Goal: Task Accomplishment & Management: Complete application form

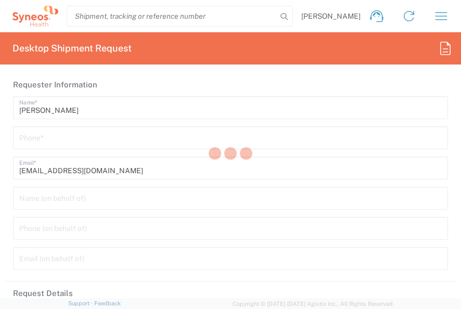
type input "3100"
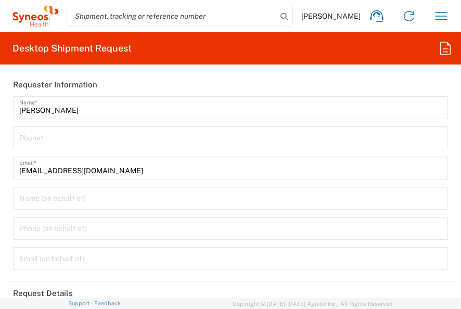
type input "[GEOGRAPHIC_DATA]"
type input "Syneos Health Romania S.R.L"
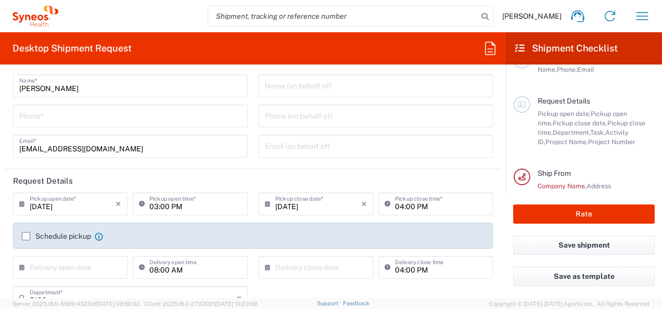
scroll to position [24, 0]
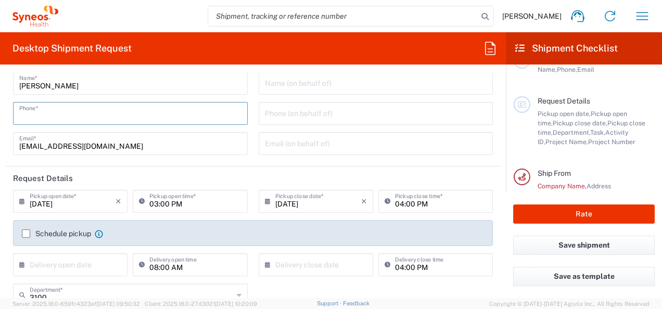
click at [91, 114] on input "tel" at bounding box center [130, 113] width 222 height 18
type input "0739887092"
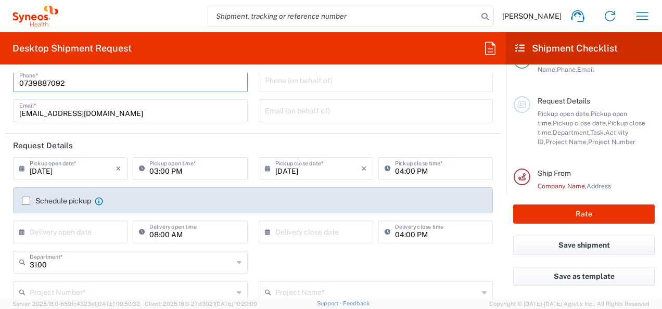
scroll to position [68, 0]
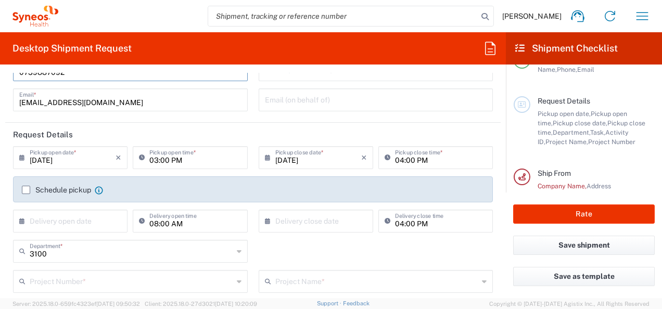
click at [21, 157] on icon at bounding box center [24, 157] width 10 height 17
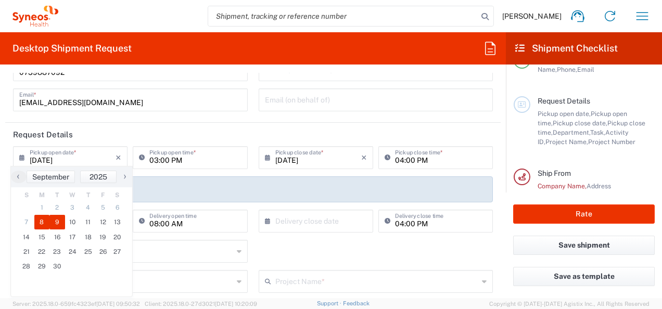
click at [57, 224] on span "9" at bounding box center [57, 222] width 16 height 15
type input "[DATE]"
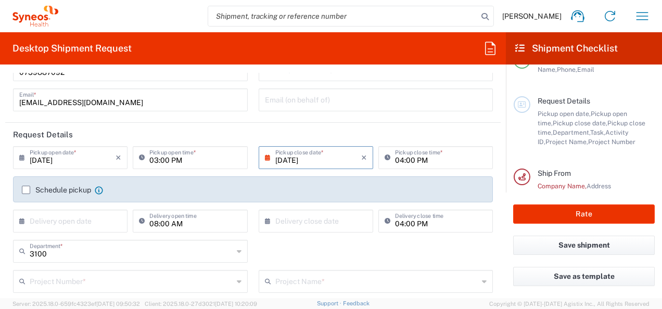
click at [204, 162] on input "03:00 PM" at bounding box center [195, 157] width 92 height 18
click at [172, 159] on input "09:00 PM" at bounding box center [195, 157] width 92 height 18
type input "09:00 AM"
click at [27, 188] on label "Schedule pickup" at bounding box center [56, 190] width 69 height 8
click at [26, 190] on input "Schedule pickup" at bounding box center [26, 190] width 0 height 0
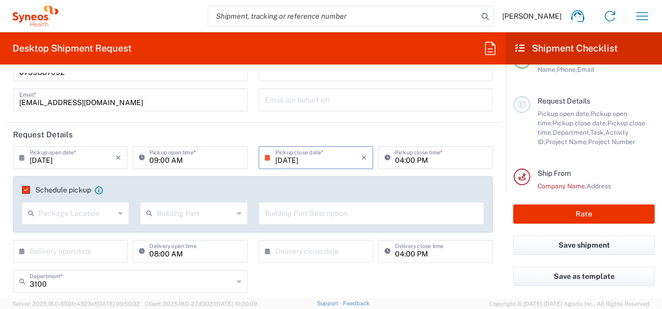
click at [118, 213] on icon at bounding box center [120, 213] width 5 height 17
click at [154, 183] on div "Schedule pickup When scheduling a pickup please be sure to meet the following c…" at bounding box center [253, 204] width 480 height 56
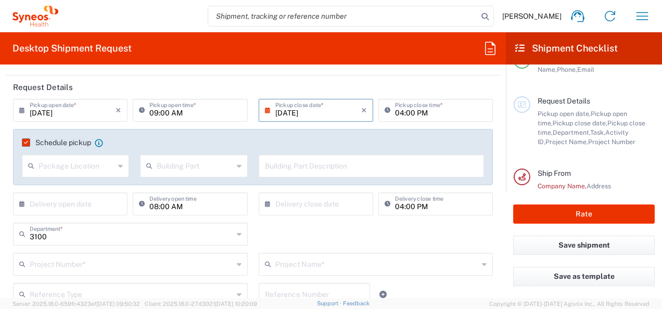
scroll to position [138, 0]
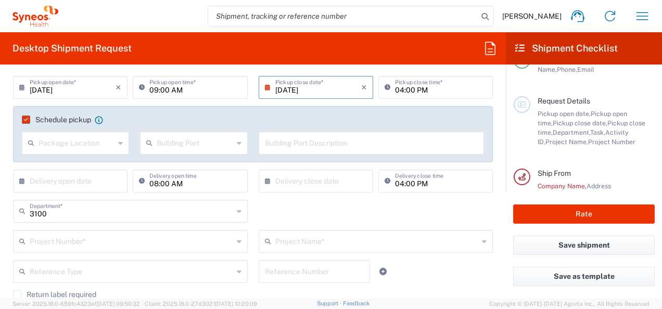
click at [100, 183] on input "text" at bounding box center [73, 180] width 86 height 18
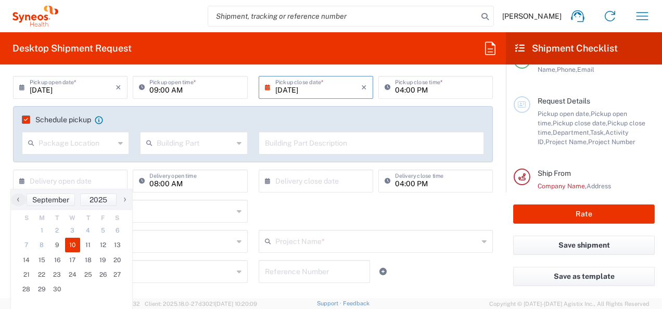
click at [71, 246] on span "10" at bounding box center [73, 245] width 16 height 15
type input "[DATE]"
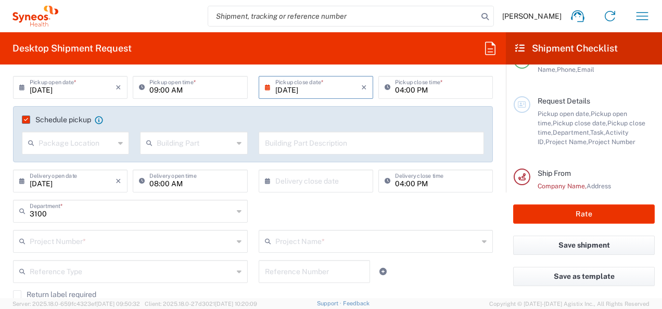
click at [308, 183] on input "text" at bounding box center [318, 180] width 86 height 18
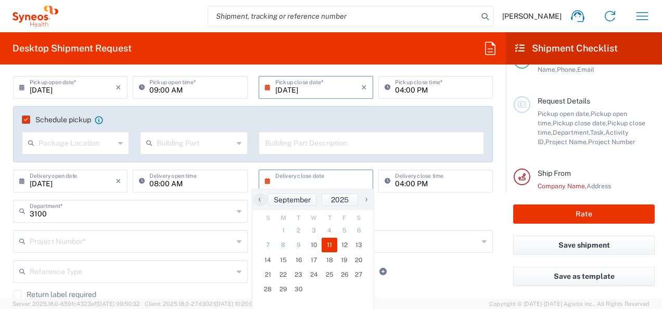
click at [330, 245] on span "11" at bounding box center [330, 245] width 16 height 15
type input "[DATE]"
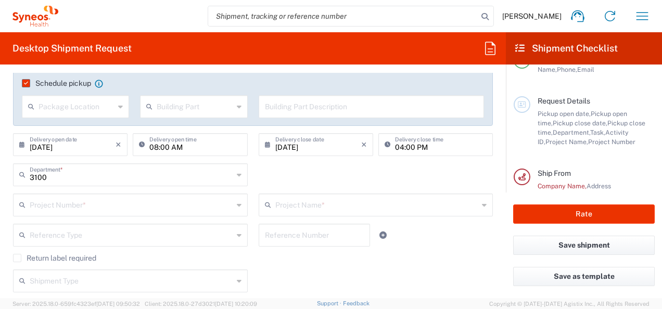
scroll to position [239, 0]
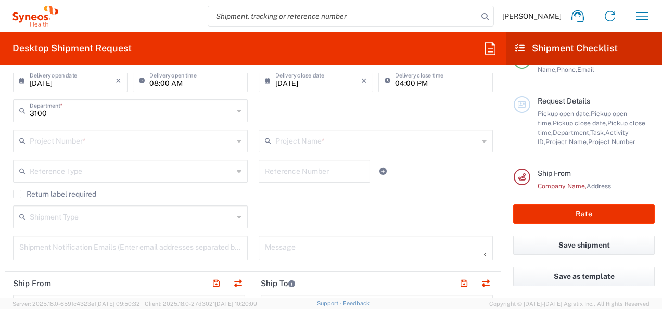
click at [237, 141] on icon at bounding box center [239, 141] width 5 height 17
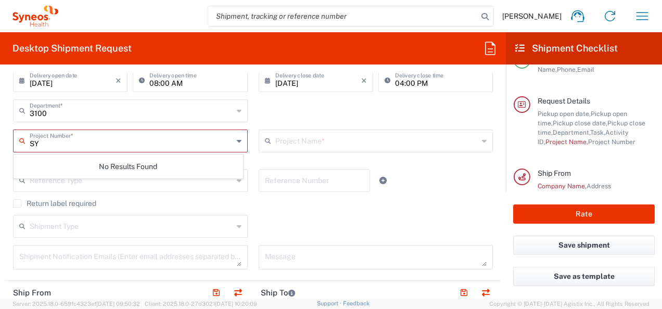
type input "S"
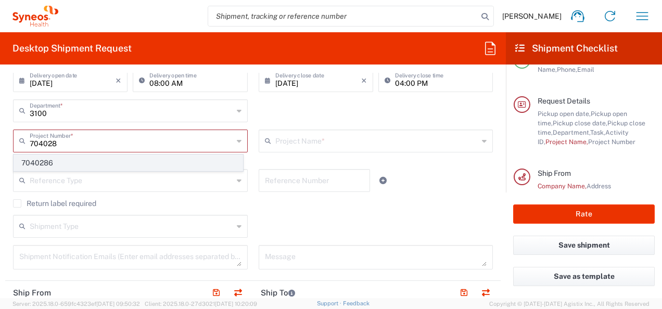
click at [35, 163] on span "7040286" at bounding box center [128, 163] width 228 height 16
type input "7040286"
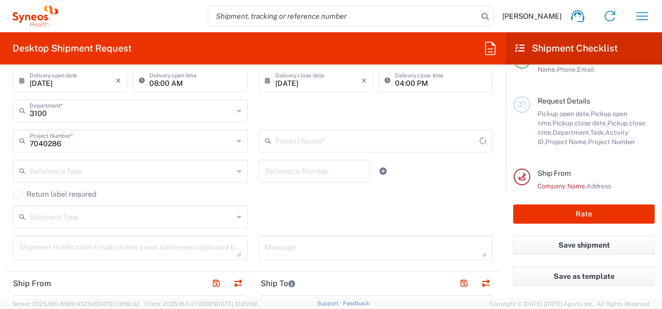
type input "DEVPRO 7040286"
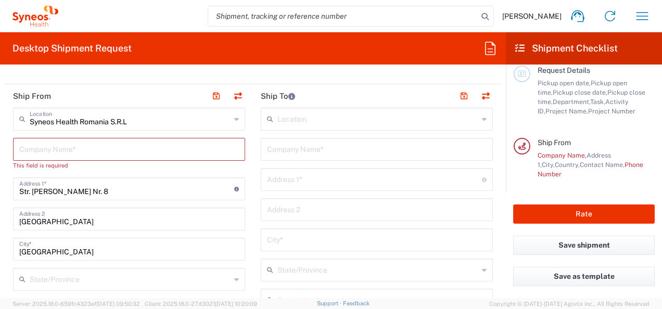
scroll to position [429, 0]
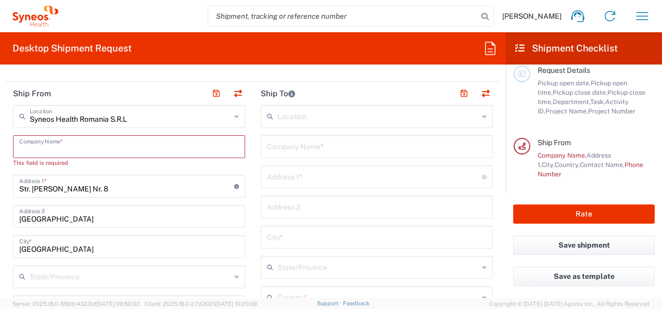
click at [161, 147] on input "text" at bounding box center [129, 146] width 220 height 18
type input "S"
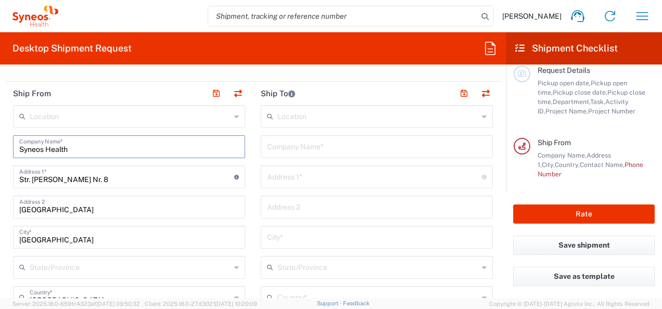
type input "Syneos Health"
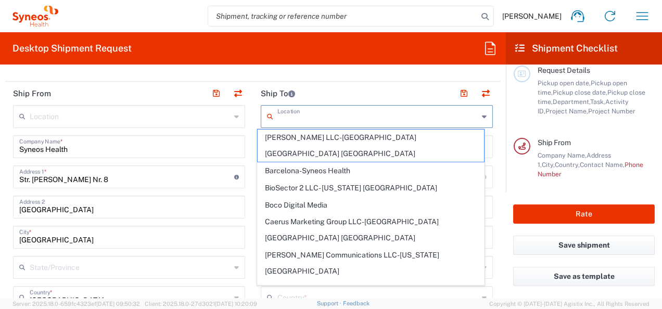
click at [314, 120] on input "text" at bounding box center [377, 116] width 201 height 18
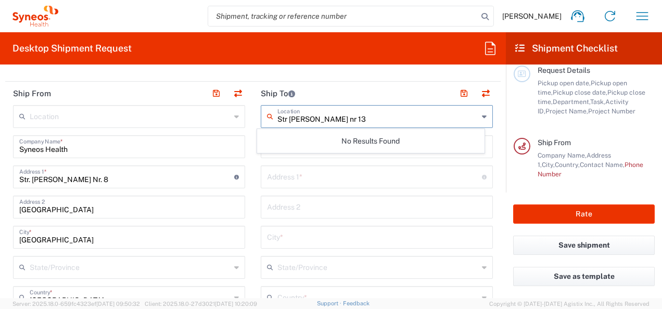
drag, startPoint x: 363, startPoint y: 117, endPoint x: 273, endPoint y: 114, distance: 90.0
click at [277, 114] on input "Str [PERSON_NAME] nr 13" at bounding box center [377, 116] width 201 height 18
type input "Str [PERSON_NAME] nr 13"
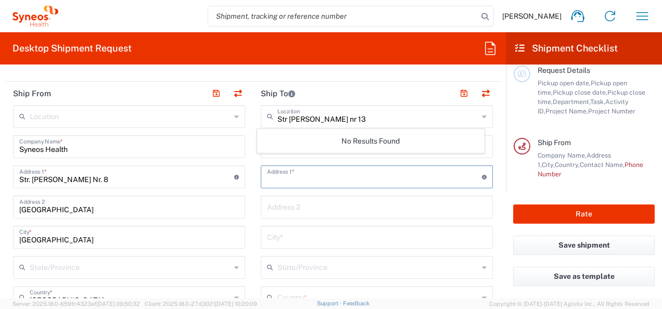
click at [300, 178] on input "text" at bounding box center [374, 176] width 215 height 18
paste input "Str [PERSON_NAME] nr 13"
type input "Str [PERSON_NAME] nr 13"
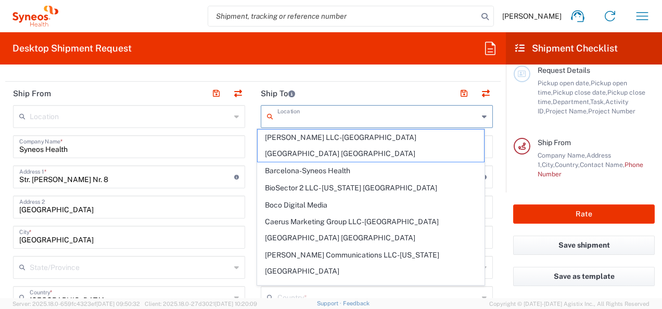
click at [299, 111] on input "text" at bounding box center [377, 116] width 201 height 18
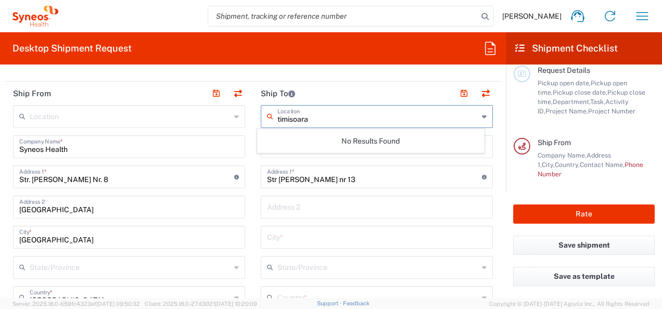
click at [277, 115] on input "timisoara" at bounding box center [377, 116] width 201 height 18
type input "Timisoara"
click at [330, 236] on input "text" at bounding box center [377, 236] width 220 height 18
click at [347, 206] on input "text" at bounding box center [377, 206] width 220 height 18
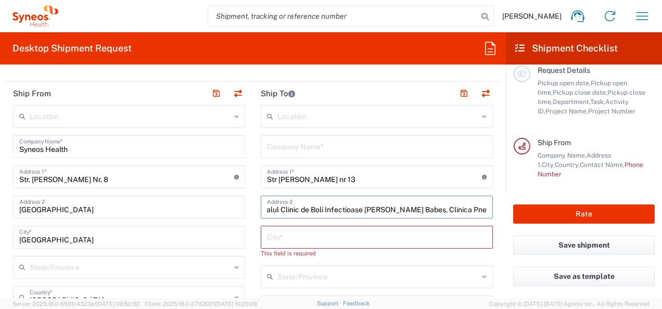
scroll to position [0, 16]
type input "Spitalul Clinic de Boli Infectioase [PERSON_NAME] Babes, Clinica Pneumologie I"
click at [297, 236] on input "text" at bounding box center [377, 236] width 220 height 18
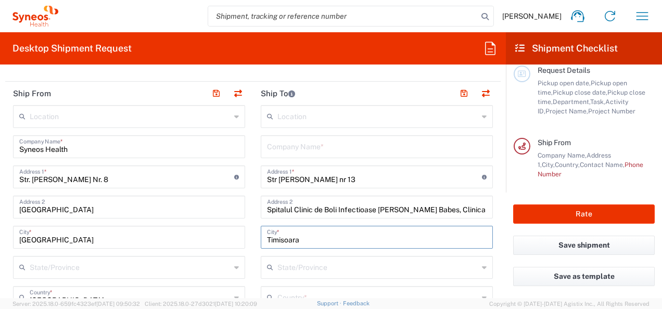
type input "Timisoara"
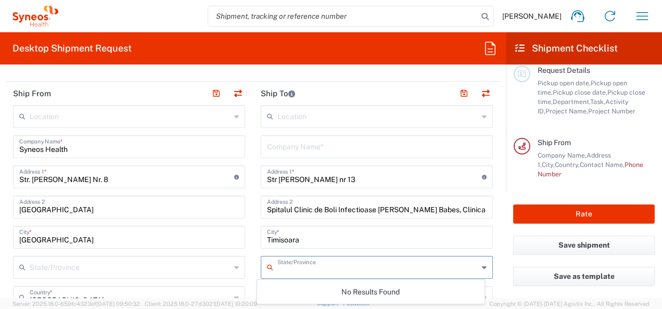
click at [316, 269] on input "text" at bounding box center [377, 267] width 201 height 18
type input "Timis"
click at [461, 155] on main "Requester Information Name, Phone, Email Request Details Pickup open date, Pick…" at bounding box center [584, 129] width 156 height 128
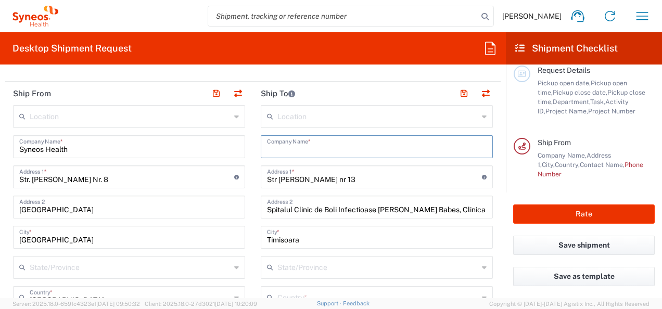
click at [372, 147] on input "text" at bounding box center [377, 146] width 220 height 18
type input "S"
click at [310, 149] on input "Spitalul Clinic [PERSON_NAME]" at bounding box center [377, 146] width 220 height 18
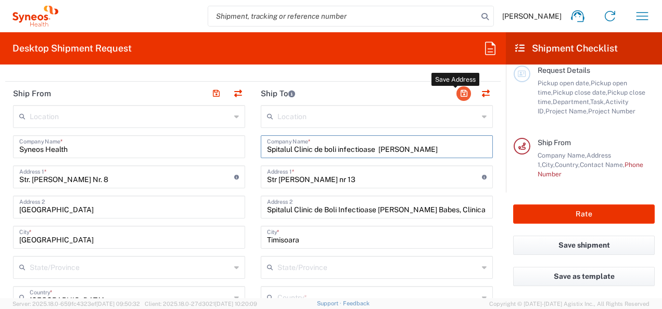
type input "Spitalul Clinic de boli infectioase [PERSON_NAME]"
click at [456, 92] on button "button" at bounding box center [463, 93] width 15 height 15
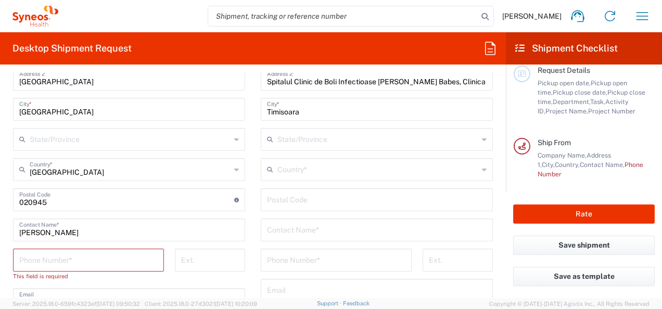
scroll to position [565, 0]
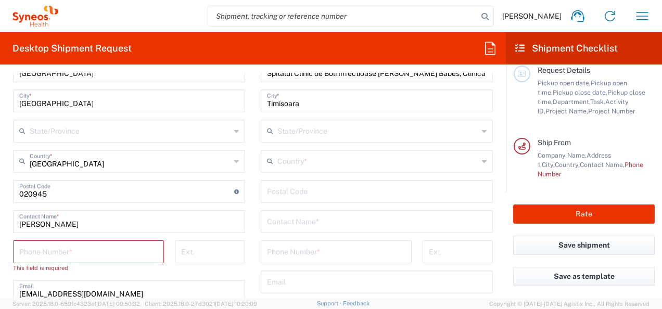
click at [451, 139] on div "State/Province" at bounding box center [377, 131] width 232 height 23
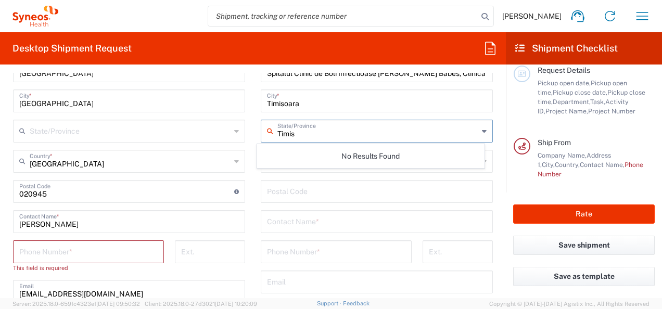
type input "Timis"
click at [343, 190] on input "undefined" at bounding box center [377, 191] width 220 height 18
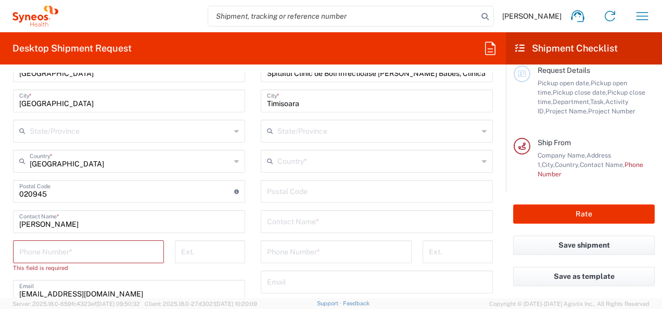
click at [245, 152] on main "Location [PERSON_NAME] LLC-[GEOGRAPHIC_DATA] [GEOGRAPHIC_DATA] [GEOGRAPHIC_DATA…" at bounding box center [129, 222] width 248 height 507
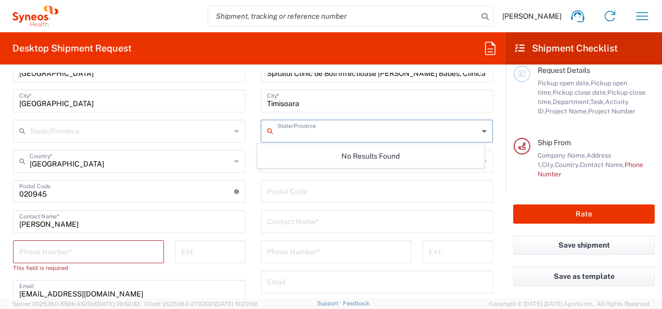
click at [318, 136] on input "text" at bounding box center [377, 130] width 201 height 18
click at [276, 189] on input "undefined" at bounding box center [377, 191] width 220 height 18
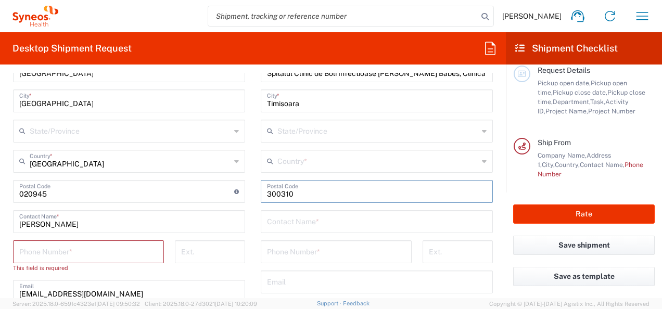
type input "300310"
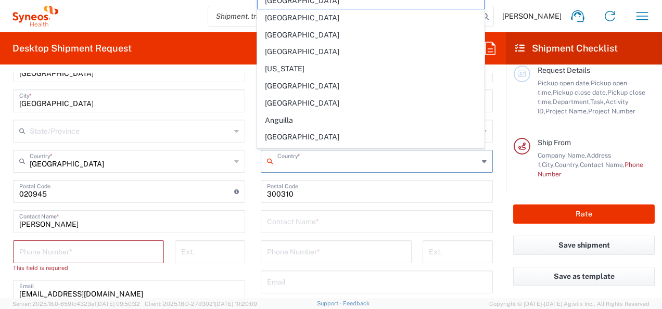
click at [344, 168] on input "text" at bounding box center [377, 160] width 201 height 18
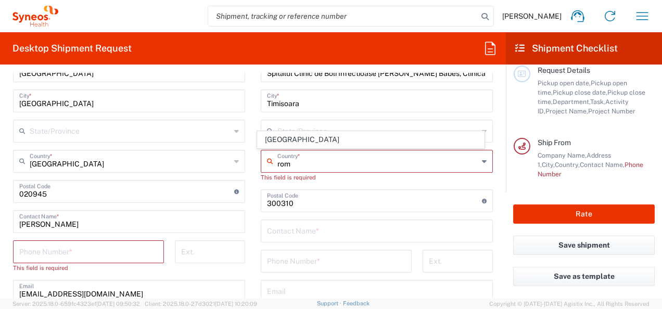
click at [343, 160] on input "rom" at bounding box center [377, 160] width 201 height 18
drag, startPoint x: 273, startPoint y: 162, endPoint x: 288, endPoint y: 161, distance: 15.6
click at [288, 161] on input "rom" at bounding box center [377, 160] width 201 height 18
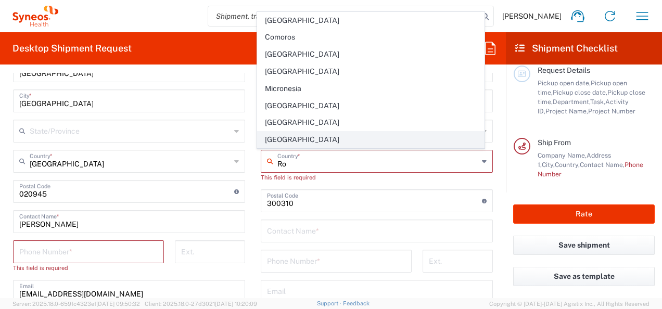
click at [284, 139] on span "[GEOGRAPHIC_DATA]" at bounding box center [371, 140] width 226 height 16
type input "[GEOGRAPHIC_DATA]"
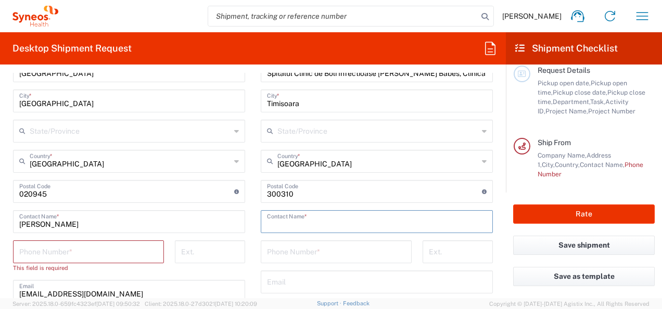
click at [289, 215] on input "text" at bounding box center [377, 221] width 220 height 18
click at [333, 223] on input "Asistenta [PERSON_NAME]" at bounding box center [373, 221] width 212 height 18
click at [297, 225] on input "Asistenta [PERSON_NAME]" at bounding box center [377, 221] width 220 height 18
type input "Asistenta [PERSON_NAME]"
click at [290, 249] on input "tel" at bounding box center [336, 251] width 138 height 18
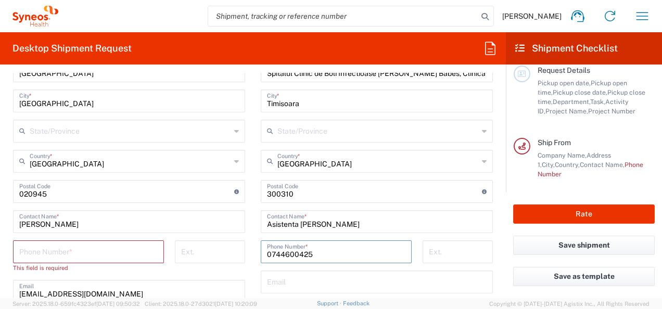
type input "0744600425"
click at [303, 283] on input "text" at bounding box center [377, 281] width 220 height 18
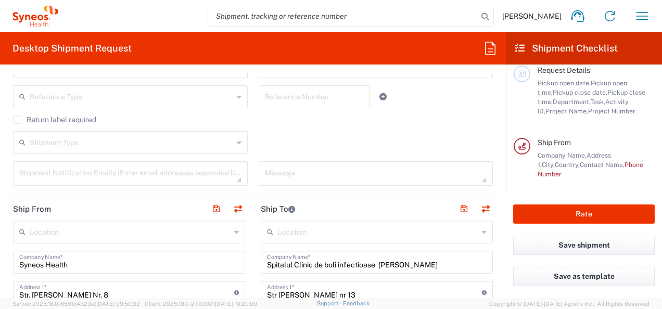
scroll to position [336, 0]
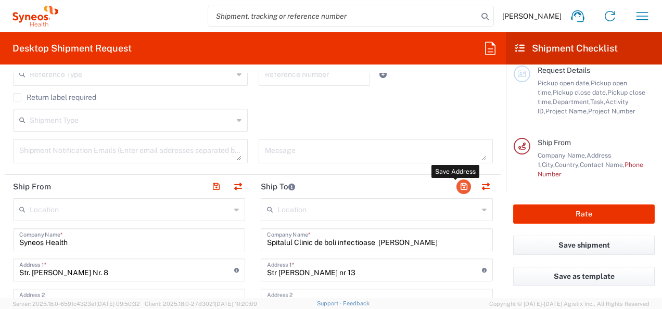
click at [456, 187] on button "button" at bounding box center [463, 187] width 15 height 15
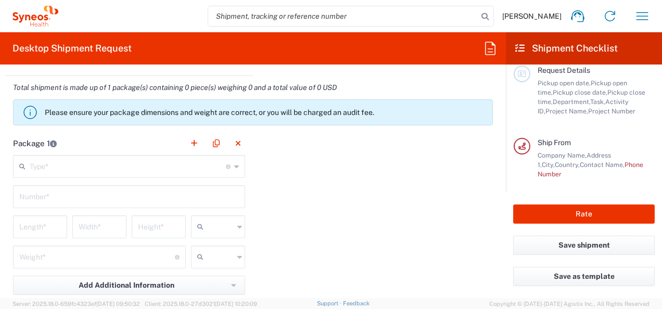
scroll to position [980, 0]
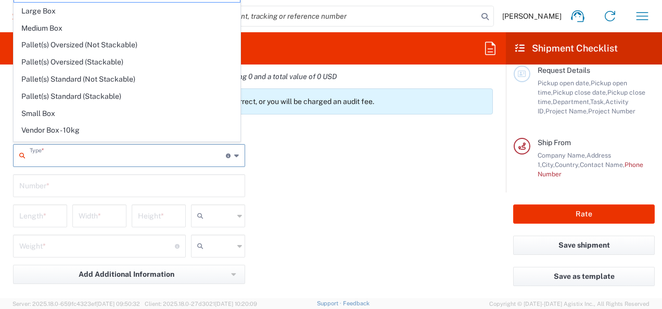
click at [126, 159] on input "text" at bounding box center [128, 155] width 196 height 18
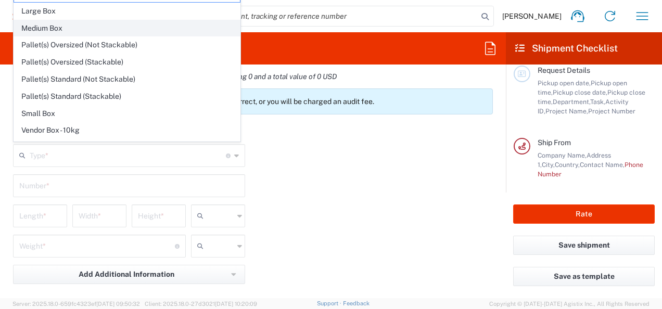
click at [69, 30] on span "Medium Box" at bounding box center [127, 28] width 226 height 16
type input "Medium Box"
type input "13"
type input "11.5"
type input "2.5"
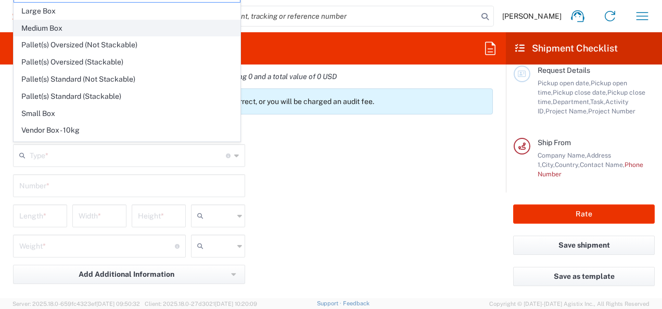
type input "in"
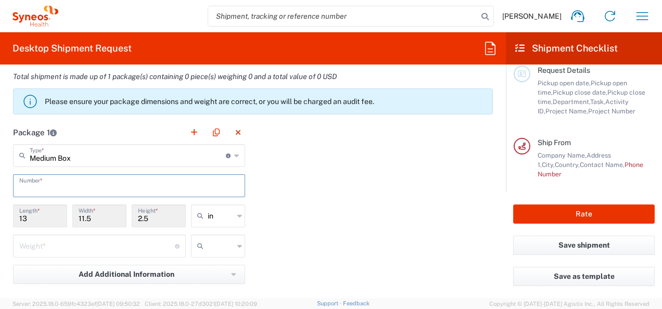
click at [40, 184] on input "text" at bounding box center [129, 185] width 220 height 18
type input "1"
click at [45, 240] on input "number" at bounding box center [97, 245] width 156 height 18
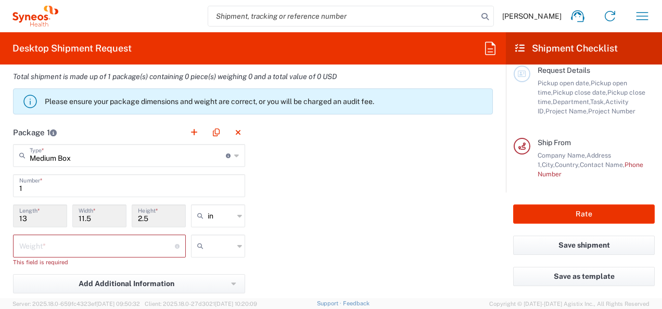
click at [237, 213] on icon at bounding box center [239, 216] width 5 height 17
click at [208, 252] on span "cm" at bounding box center [214, 254] width 51 height 16
type input "33.02"
type input "29.21"
type input "6.35"
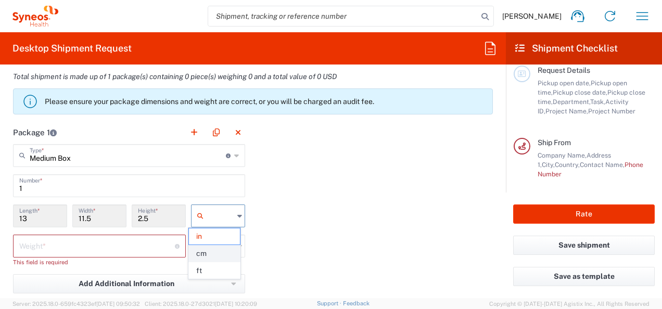
type input "cm"
click at [148, 245] on input "number" at bounding box center [97, 245] width 156 height 18
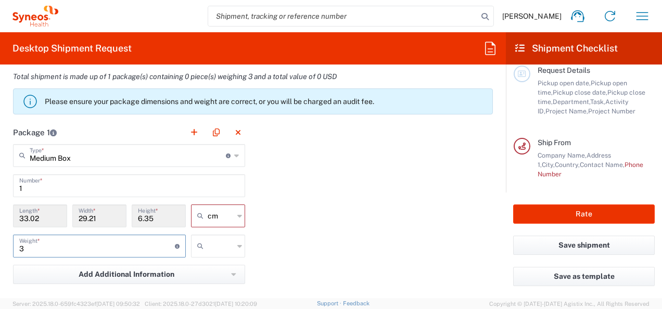
type input "3"
click at [237, 246] on icon at bounding box center [239, 246] width 5 height 17
click at [214, 267] on span "kgs" at bounding box center [214, 267] width 51 height 16
type input "kgs"
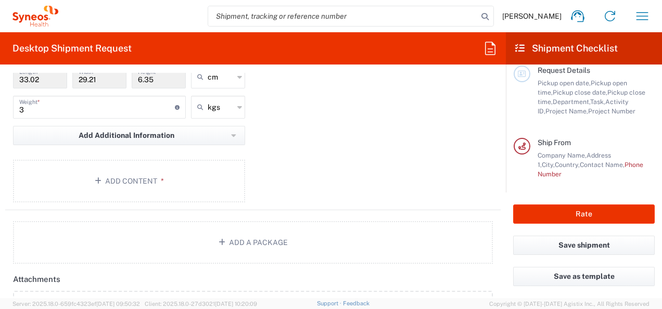
scroll to position [1127, 0]
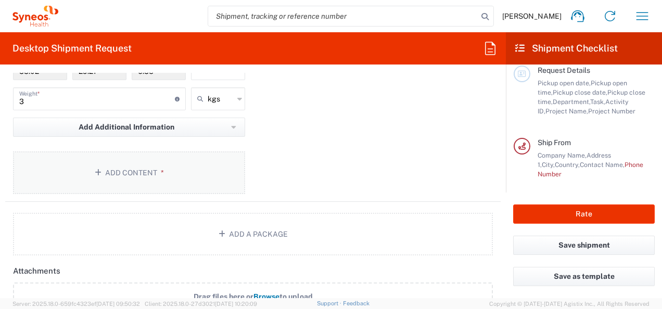
click at [127, 168] on button "Add Content *" at bounding box center [129, 172] width 232 height 43
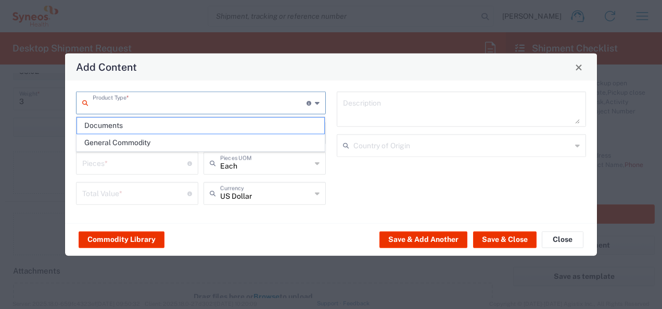
click at [162, 108] on input "text" at bounding box center [200, 102] width 214 height 18
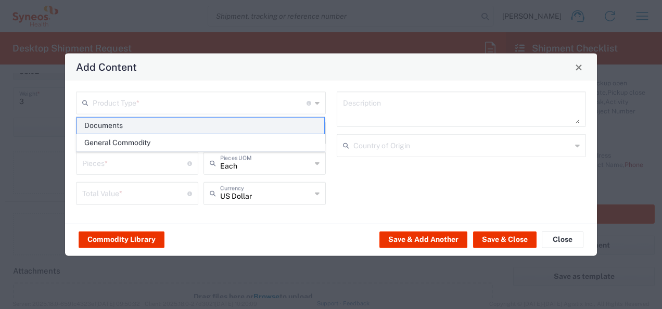
click at [148, 126] on span "Documents" at bounding box center [201, 126] width 248 height 16
type input "Documents"
type input "1"
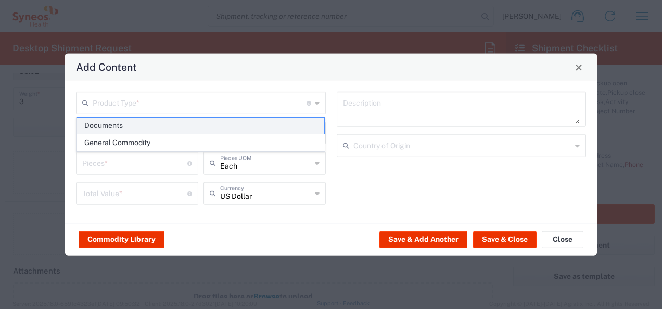
type textarea "Documents"
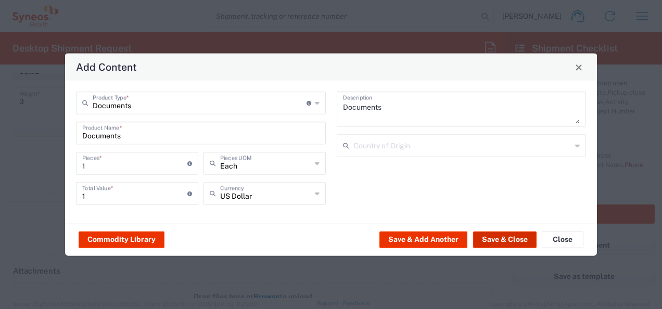
click at [461, 239] on button "Save & Close" at bounding box center [504, 239] width 63 height 17
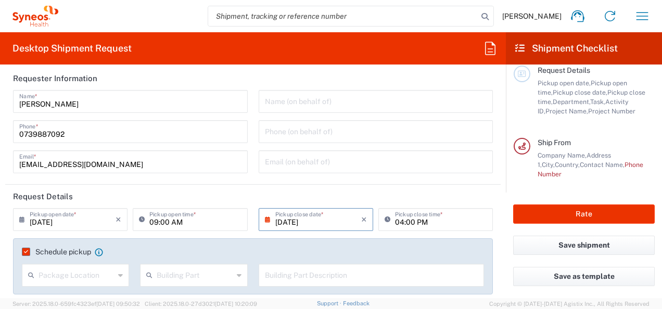
scroll to position [0, 0]
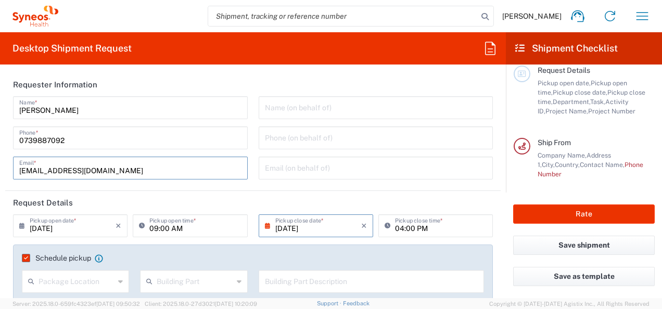
click at [198, 169] on input "[EMAIL_ADDRESS][DOMAIN_NAME]" at bounding box center [130, 167] width 222 height 18
click at [20, 140] on input "0739887092" at bounding box center [130, 137] width 222 height 18
click at [461, 215] on button "Rate" at bounding box center [584, 214] width 142 height 19
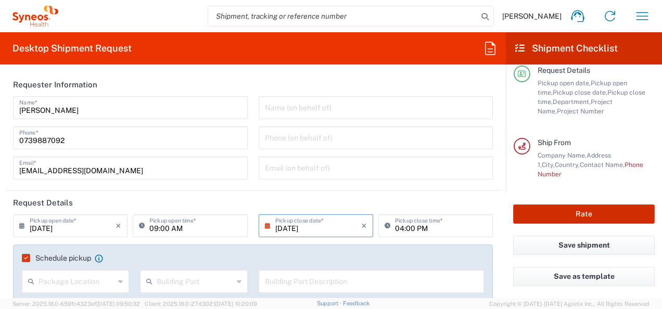
scroll to position [84, 0]
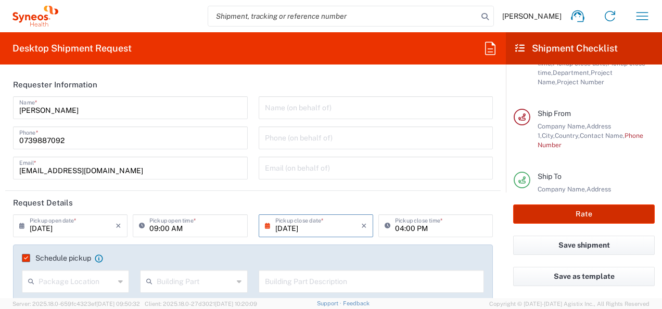
type input "7040286"
click at [461, 215] on button "Rate" at bounding box center [584, 214] width 142 height 19
click at [461, 213] on button "Rate" at bounding box center [584, 214] width 142 height 19
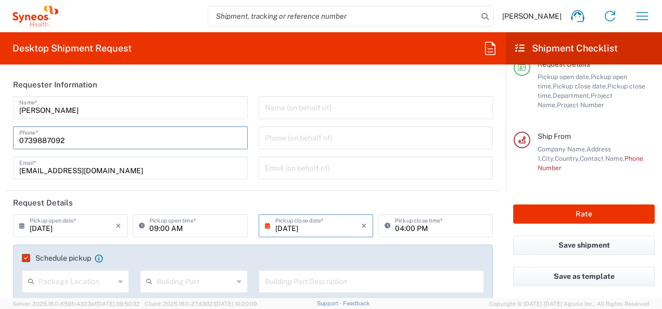
click at [20, 139] on input "0739887092" at bounding box center [130, 137] width 222 height 18
click at [109, 138] on input "[PHONE_NUMBER]" at bounding box center [130, 137] width 222 height 18
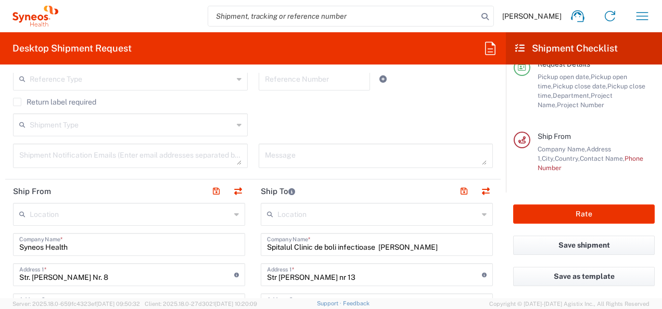
scroll to position [328, 0]
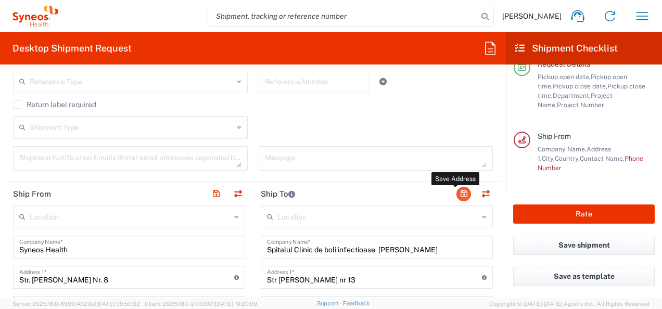
click at [457, 191] on button "button" at bounding box center [463, 194] width 15 height 15
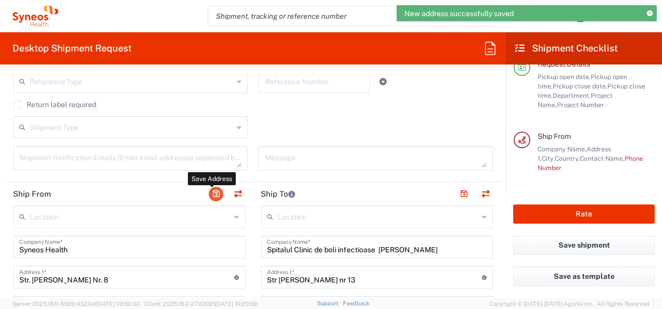
click at [212, 190] on button "button" at bounding box center [216, 194] width 15 height 15
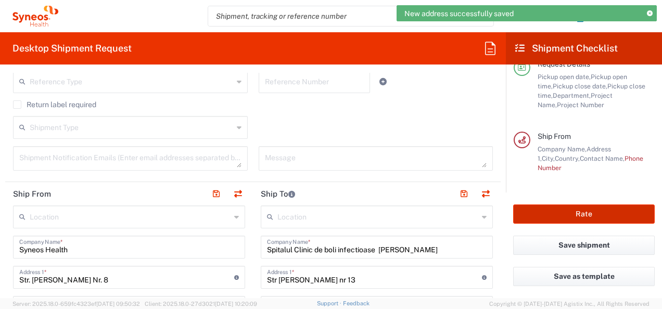
click at [461, 213] on button "Rate" at bounding box center [584, 214] width 142 height 19
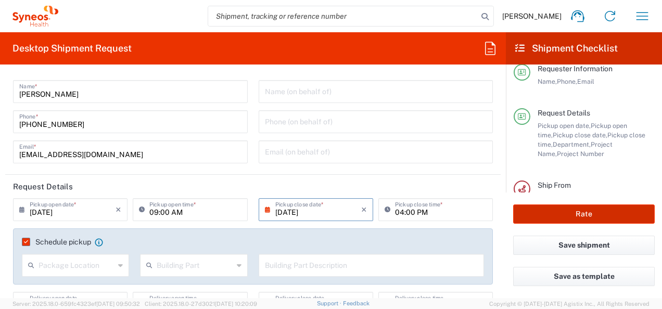
scroll to position [9, 0]
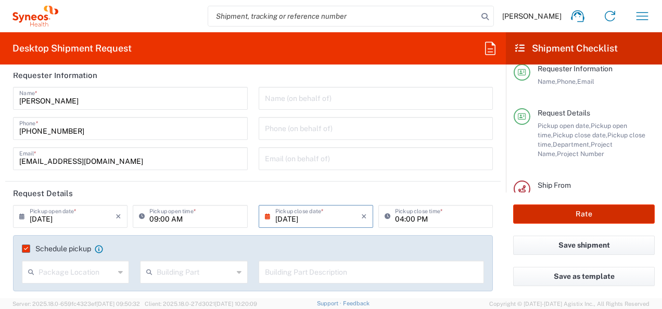
click at [461, 214] on button "Rate" at bounding box center [584, 214] width 142 height 19
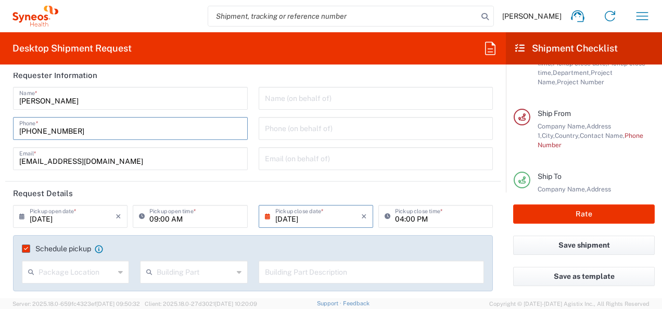
click at [74, 132] on input "[PHONE_NUMBER]" at bounding box center [130, 128] width 222 height 18
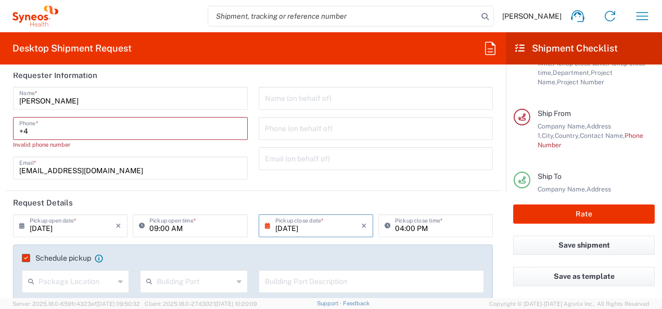
type input "+"
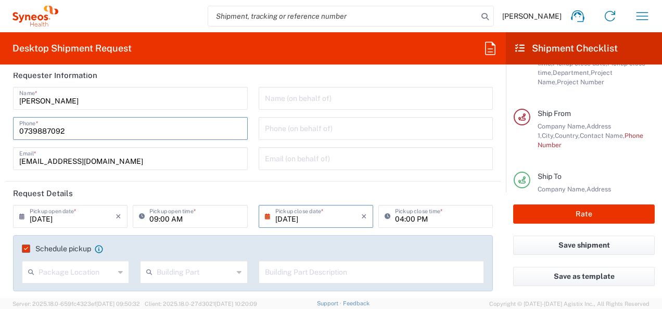
scroll to position [0, 0]
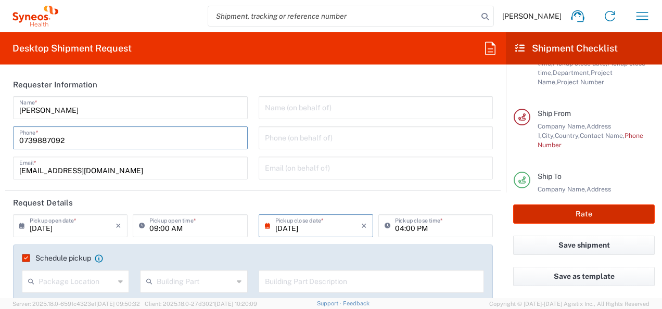
type input "0739887092"
click at [461, 212] on button "Rate" at bounding box center [584, 214] width 142 height 19
click at [461, 213] on button "Rate" at bounding box center [584, 214] width 142 height 19
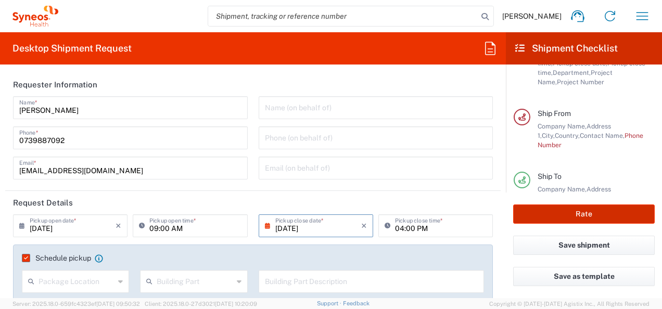
click at [461, 213] on button "Rate" at bounding box center [584, 214] width 142 height 19
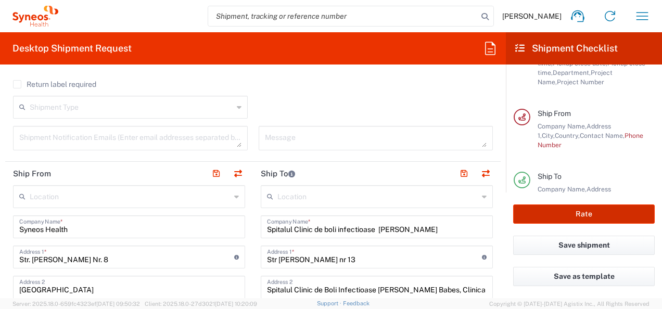
scroll to position [380, 0]
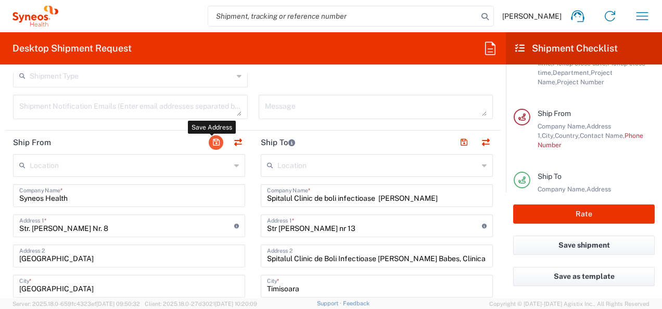
click at [212, 146] on button "button" at bounding box center [216, 142] width 15 height 15
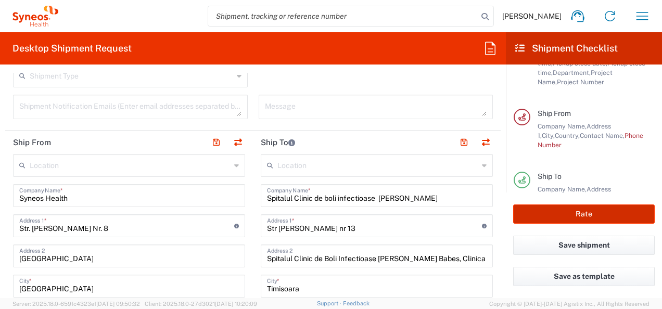
click at [461, 212] on button "Rate" at bounding box center [584, 214] width 142 height 19
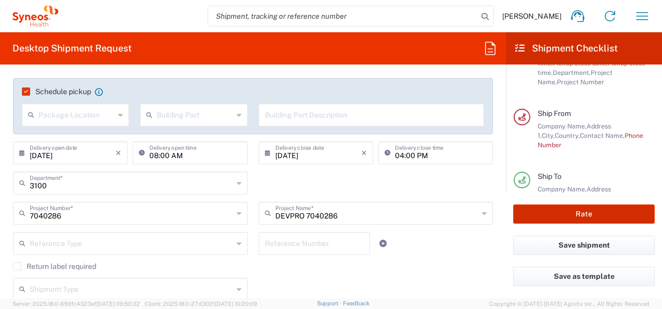
scroll to position [187, 0]
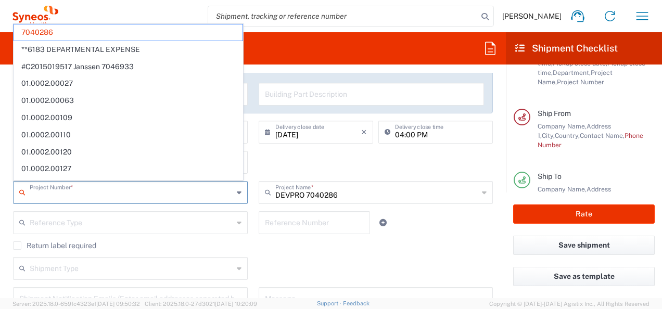
click at [30, 193] on input "text" at bounding box center [131, 192] width 203 height 18
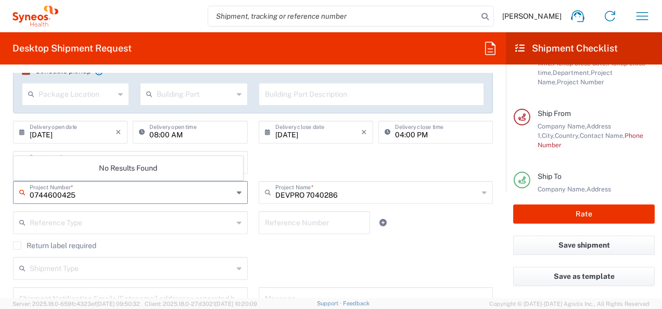
type input "0744600425"
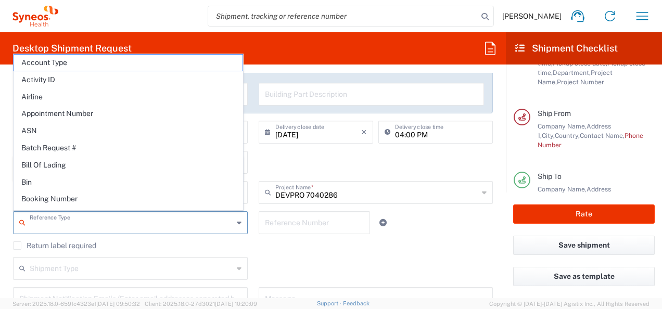
click at [47, 221] on input "text" at bounding box center [131, 222] width 203 height 18
click at [326, 252] on div "Return label required" at bounding box center [253, 249] width 480 height 16
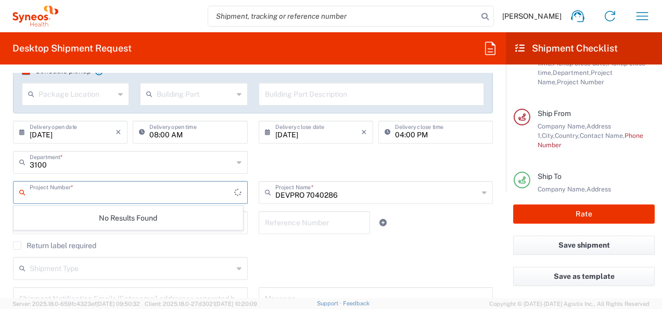
click at [151, 193] on input "text" at bounding box center [132, 192] width 205 height 18
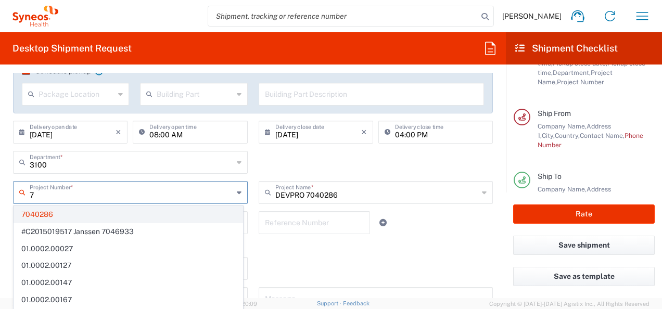
type input "7"
click at [32, 214] on span "7040286" at bounding box center [128, 215] width 228 height 16
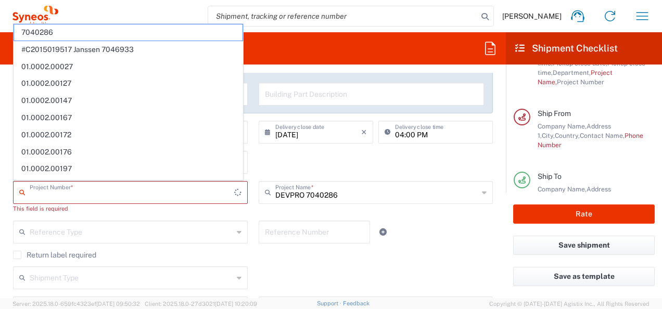
click at [53, 196] on input "text" at bounding box center [132, 192] width 205 height 18
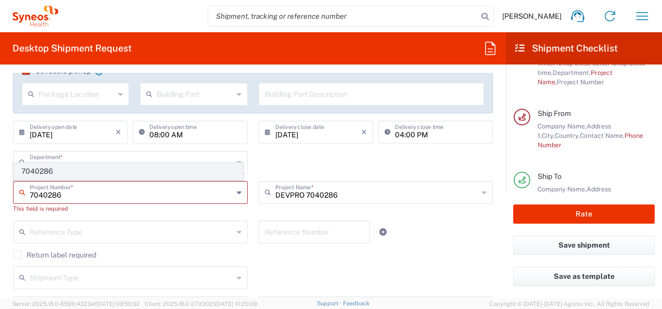
type input "7040286"
click at [41, 175] on span "7040286" at bounding box center [128, 171] width 228 height 16
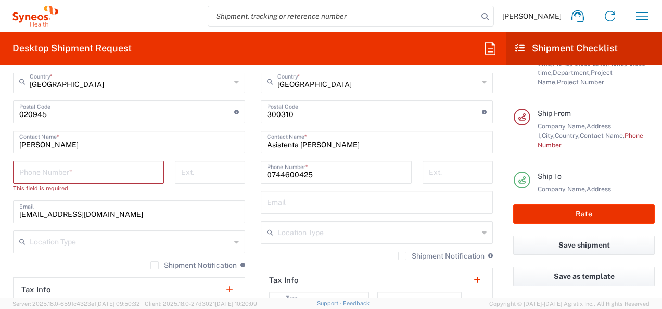
scroll to position [666, 0]
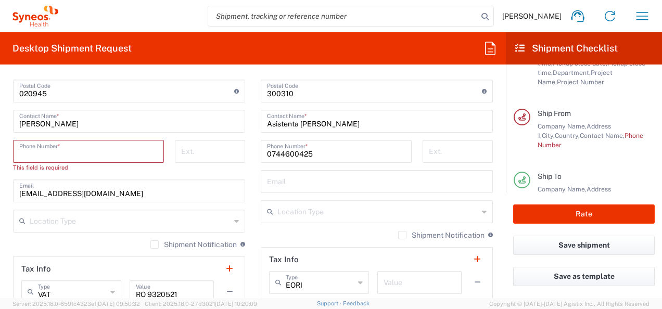
click at [76, 149] on input "tel" at bounding box center [88, 151] width 138 height 18
type input "0739887092"
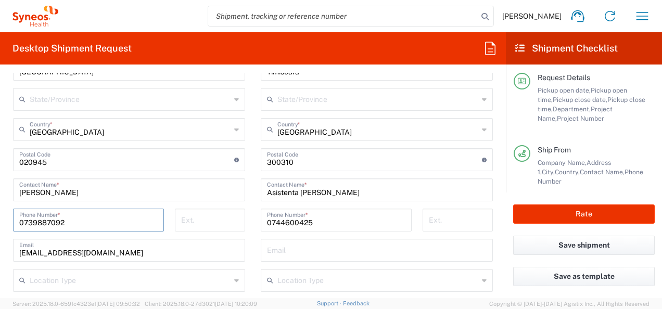
scroll to position [608, 0]
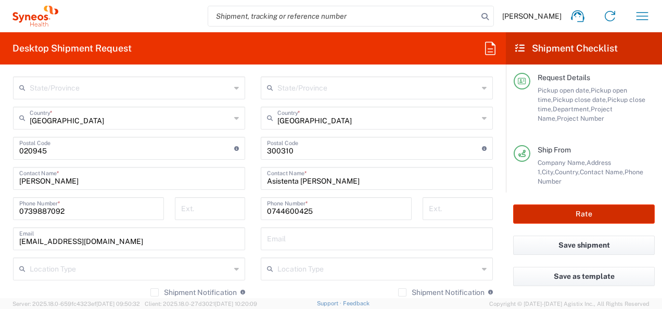
click at [461, 211] on button "Rate" at bounding box center [584, 214] width 142 height 19
type input "7040286"
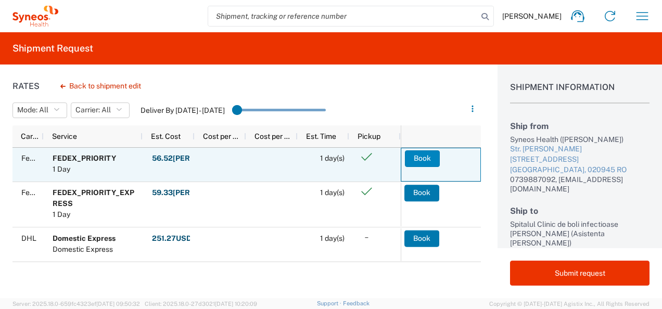
click at [421, 157] on button "Book" at bounding box center [422, 158] width 35 height 17
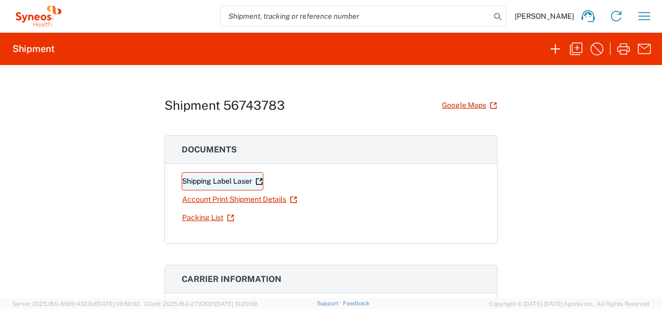
click at [213, 180] on link "Shipping Label Laser" at bounding box center [223, 181] width 82 height 18
